Goal: Information Seeking & Learning: Understand process/instructions

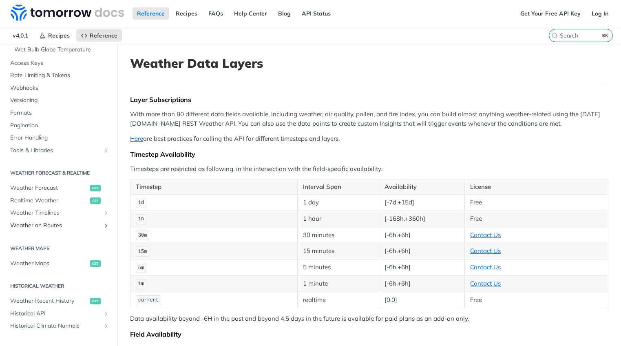
scroll to position [259, 0]
click at [26, 304] on link "Weather Recent History get" at bounding box center [58, 299] width 105 height 12
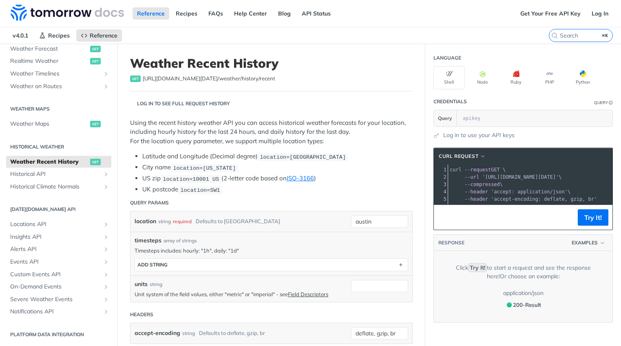
scroll to position [58, 0]
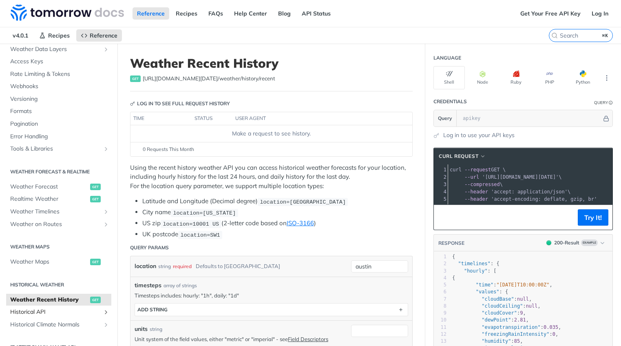
click at [71, 312] on span "Historical API" at bounding box center [55, 312] width 91 height 8
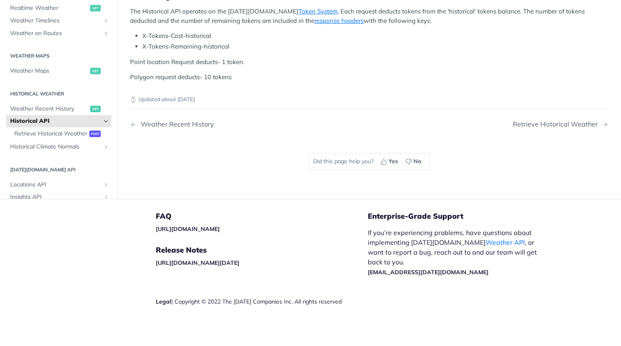
scroll to position [468, 0]
click at [50, 137] on span "Retrieve Historical Weather" at bounding box center [50, 133] width 73 height 8
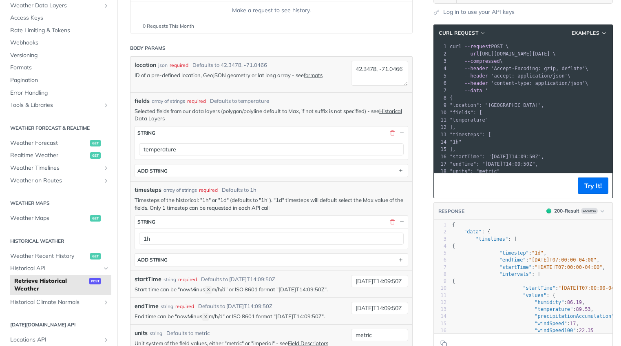
scroll to position [109, 0]
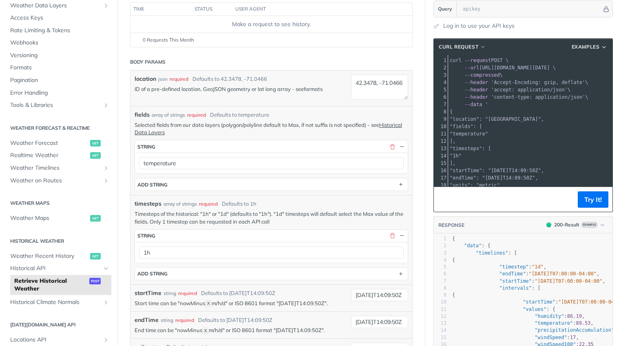
click at [314, 89] on link "formats" at bounding box center [313, 89] width 19 height 7
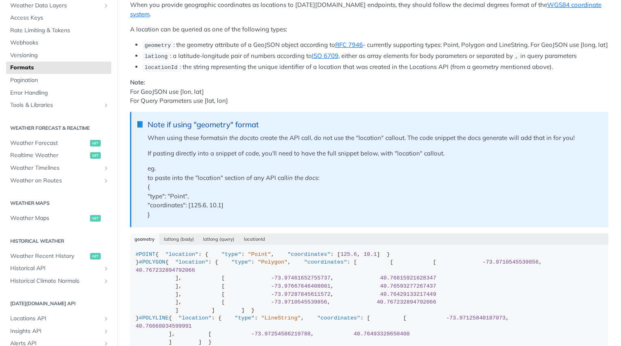
scroll to position [94, 0]
